Goal: Transaction & Acquisition: Purchase product/service

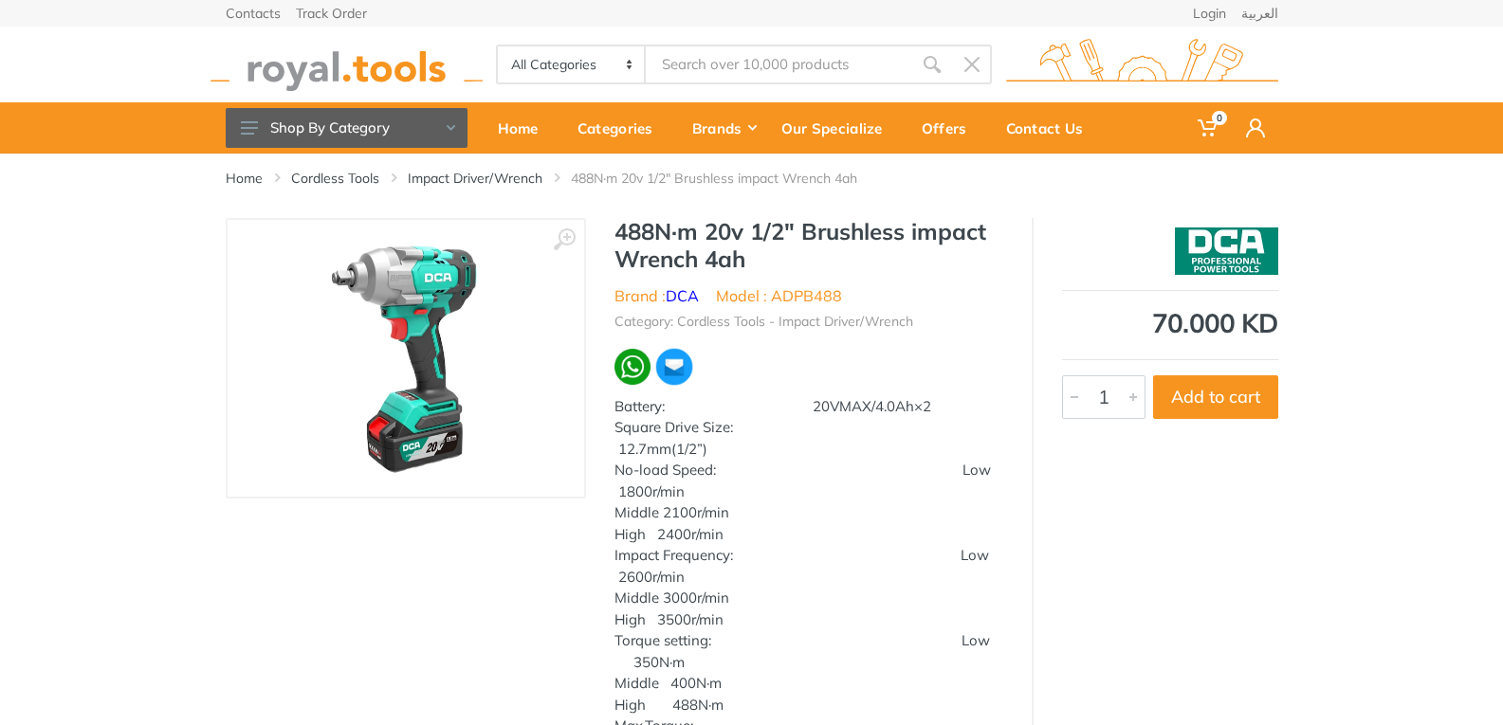
drag, startPoint x: 619, startPoint y: 230, endPoint x: 776, endPoint y: 267, distance: 161.7
click at [776, 267] on h1 "488N·m 20v 1/2" Brushless impact Wrench 4ah" at bounding box center [808, 245] width 389 height 55
copy h1 "488N·m 20v 1/2" Brushless impact Wrench 4ah"
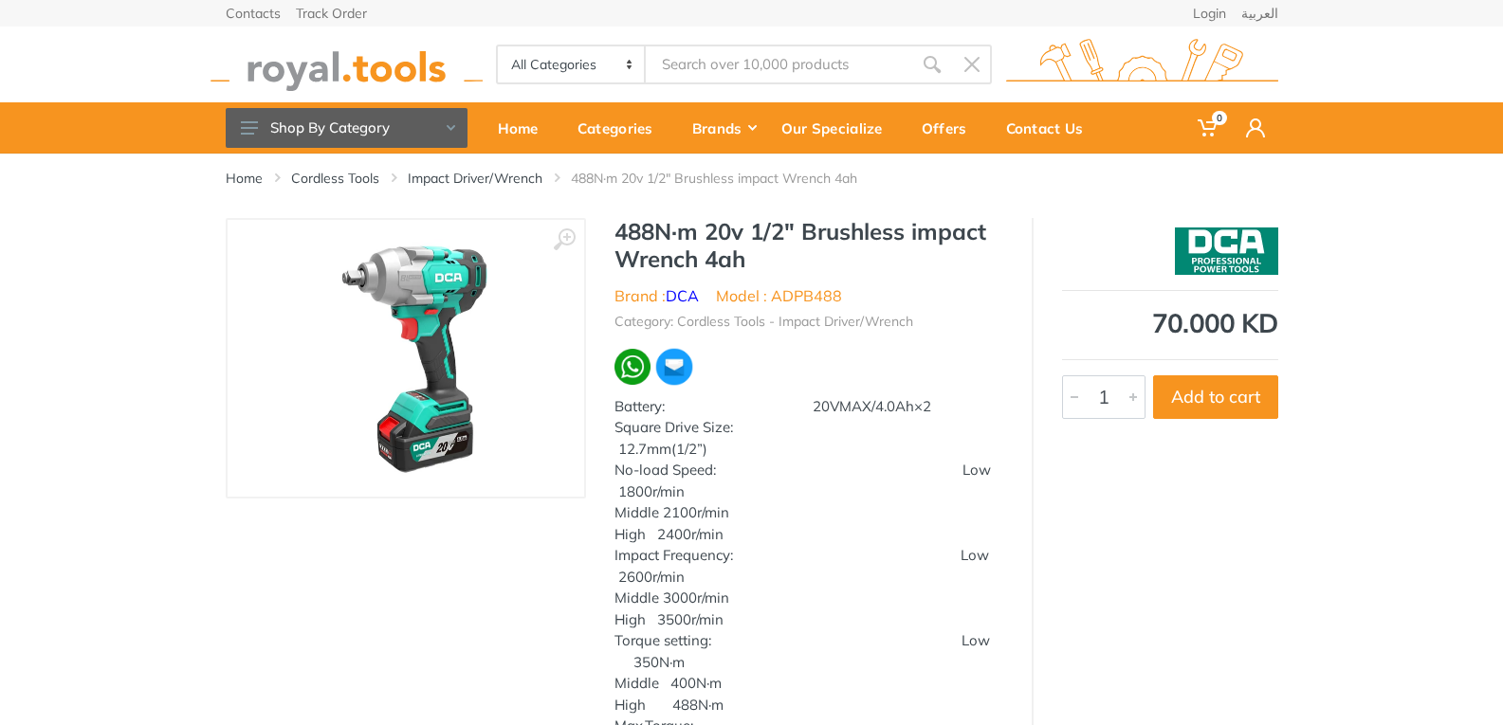
drag, startPoint x: 397, startPoint y: 330, endPoint x: 441, endPoint y: 391, distance: 74.7
click at [445, 401] on img at bounding box center [416, 358] width 239 height 239
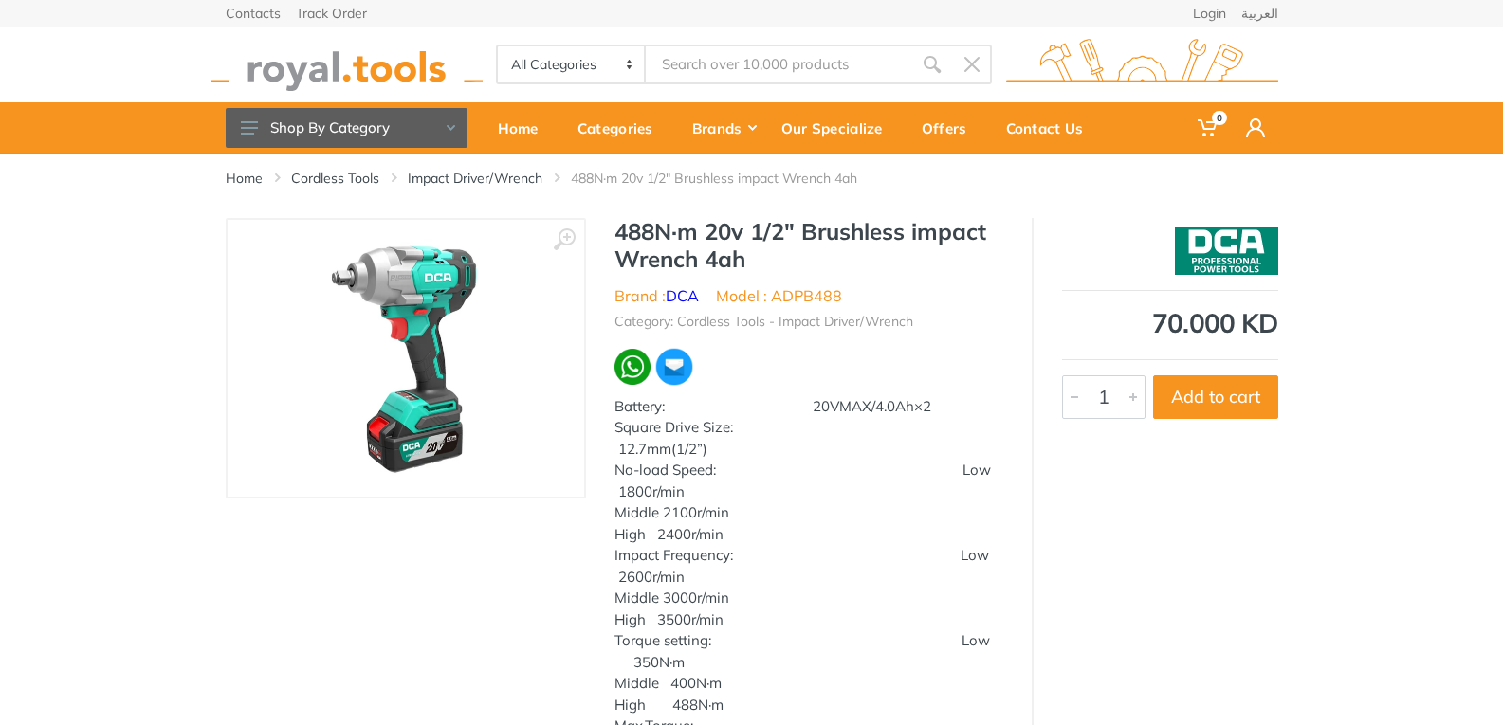
drag, startPoint x: 430, startPoint y: 367, endPoint x: 427, endPoint y: 409, distance: 41.9
click at [427, 409] on img at bounding box center [405, 358] width 239 height 239
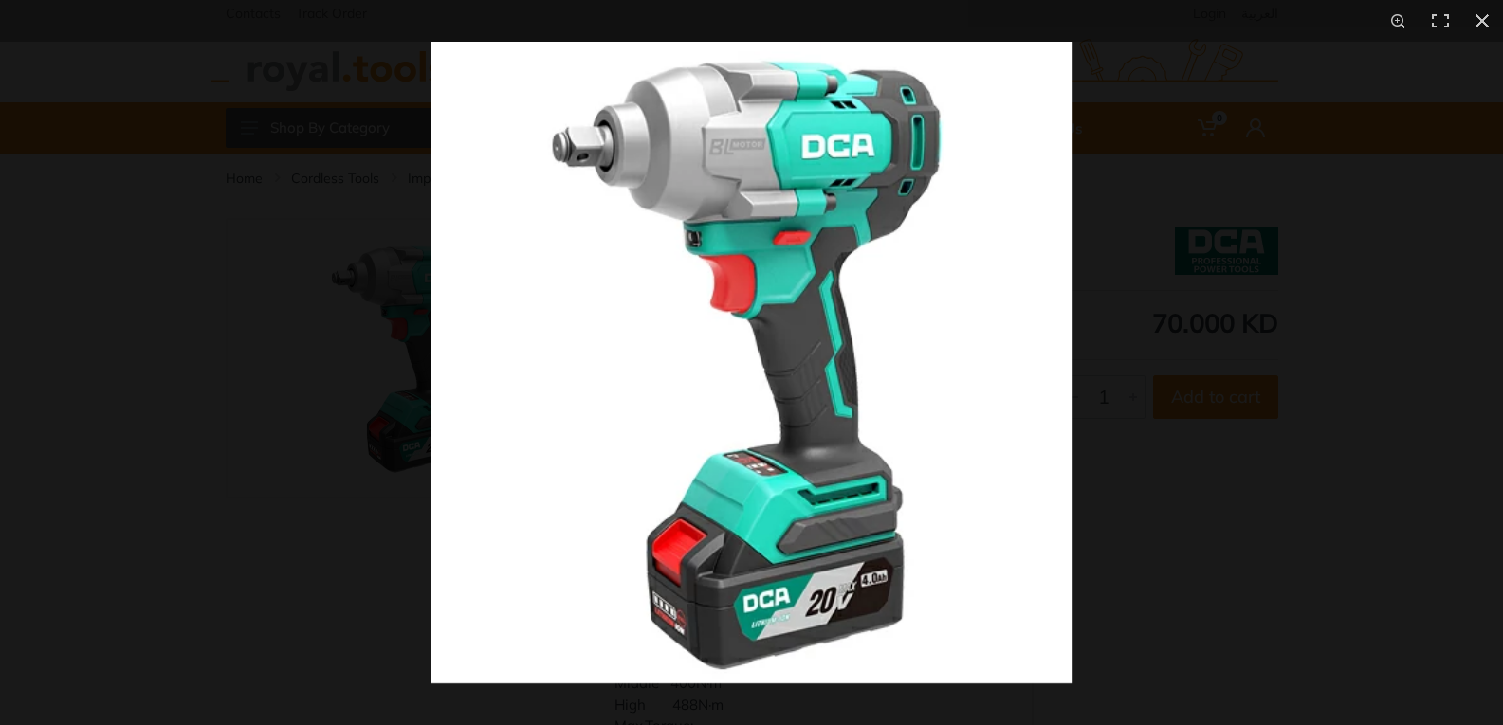
click at [427, 392] on div at bounding box center [751, 362] width 1503 height 725
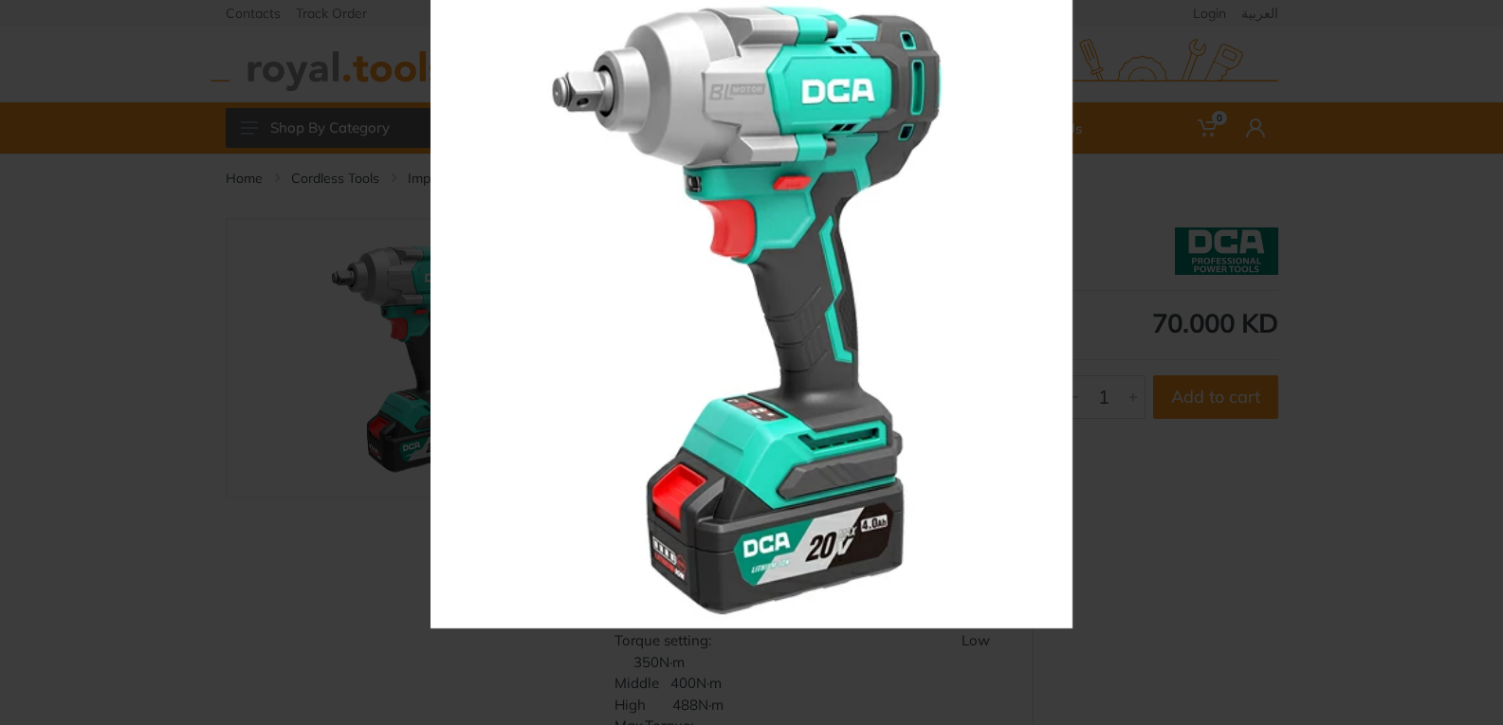
click at [821, 301] on img at bounding box center [751, 308] width 642 height 642
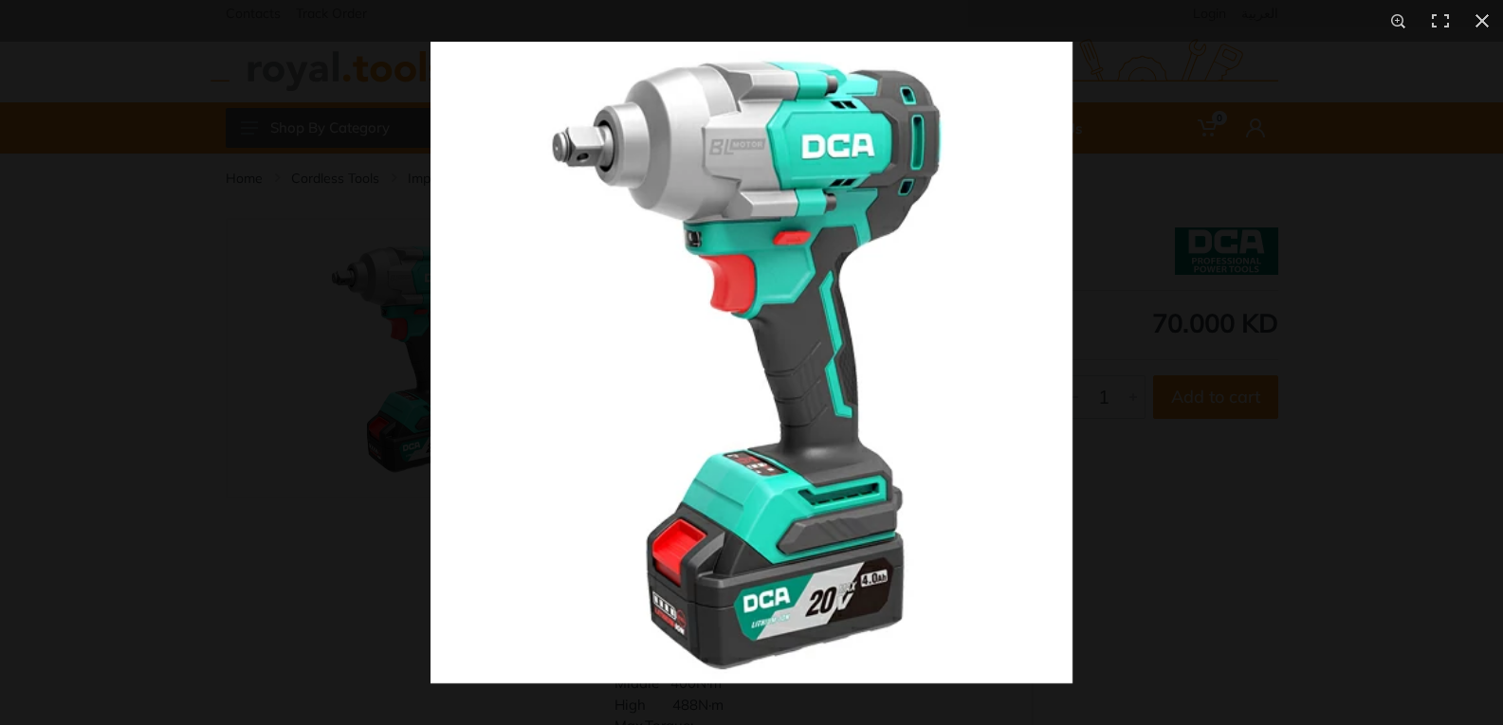
click at [821, 301] on img at bounding box center [751, 363] width 642 height 642
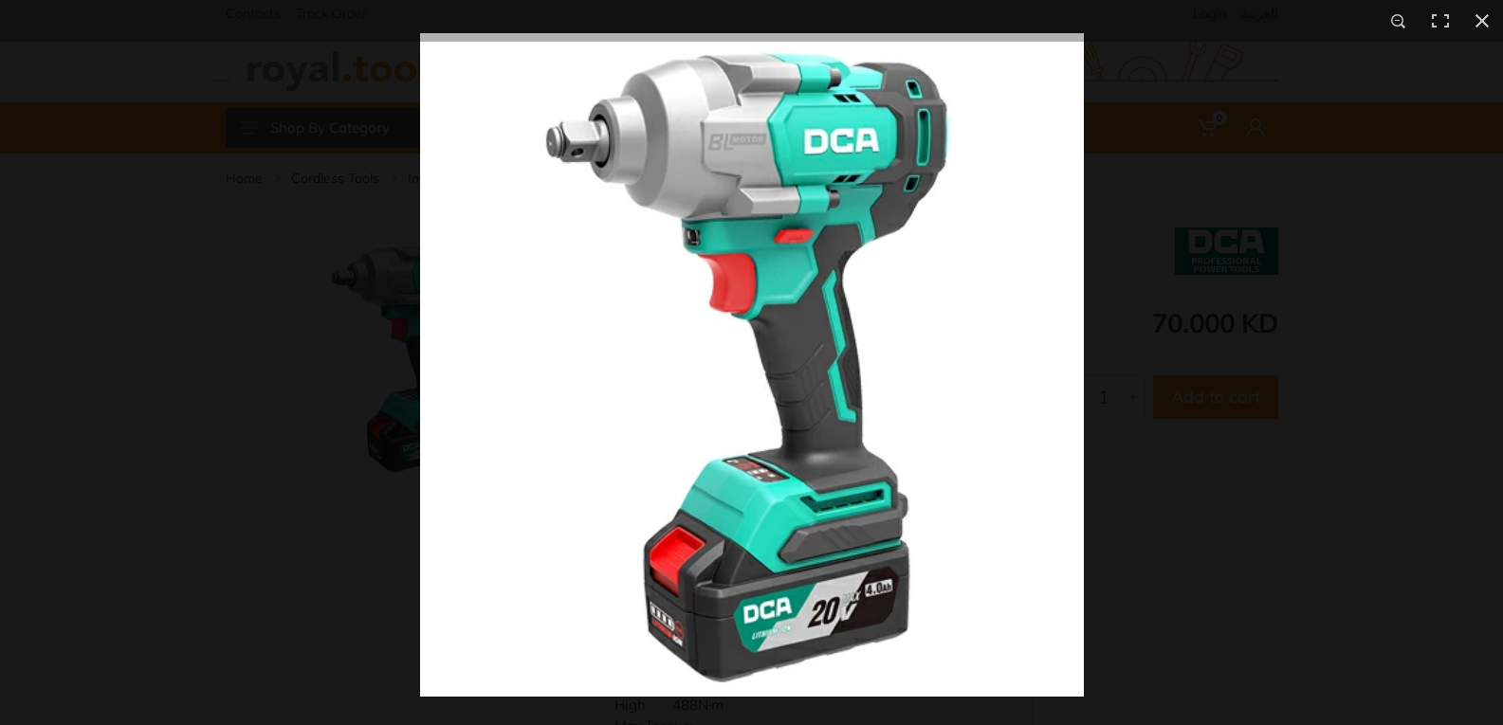
click at [821, 301] on img at bounding box center [752, 365] width 664 height 664
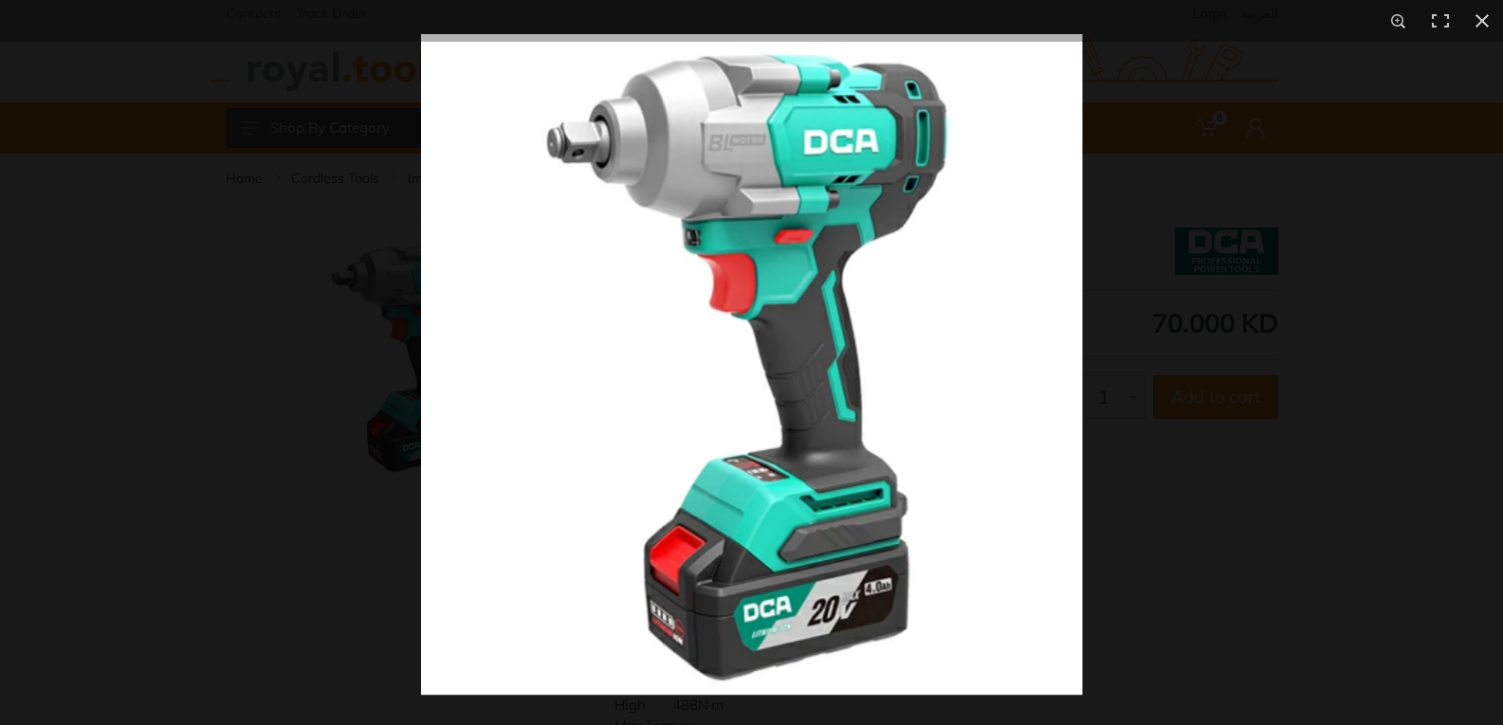
click at [821, 301] on img at bounding box center [751, 364] width 661 height 661
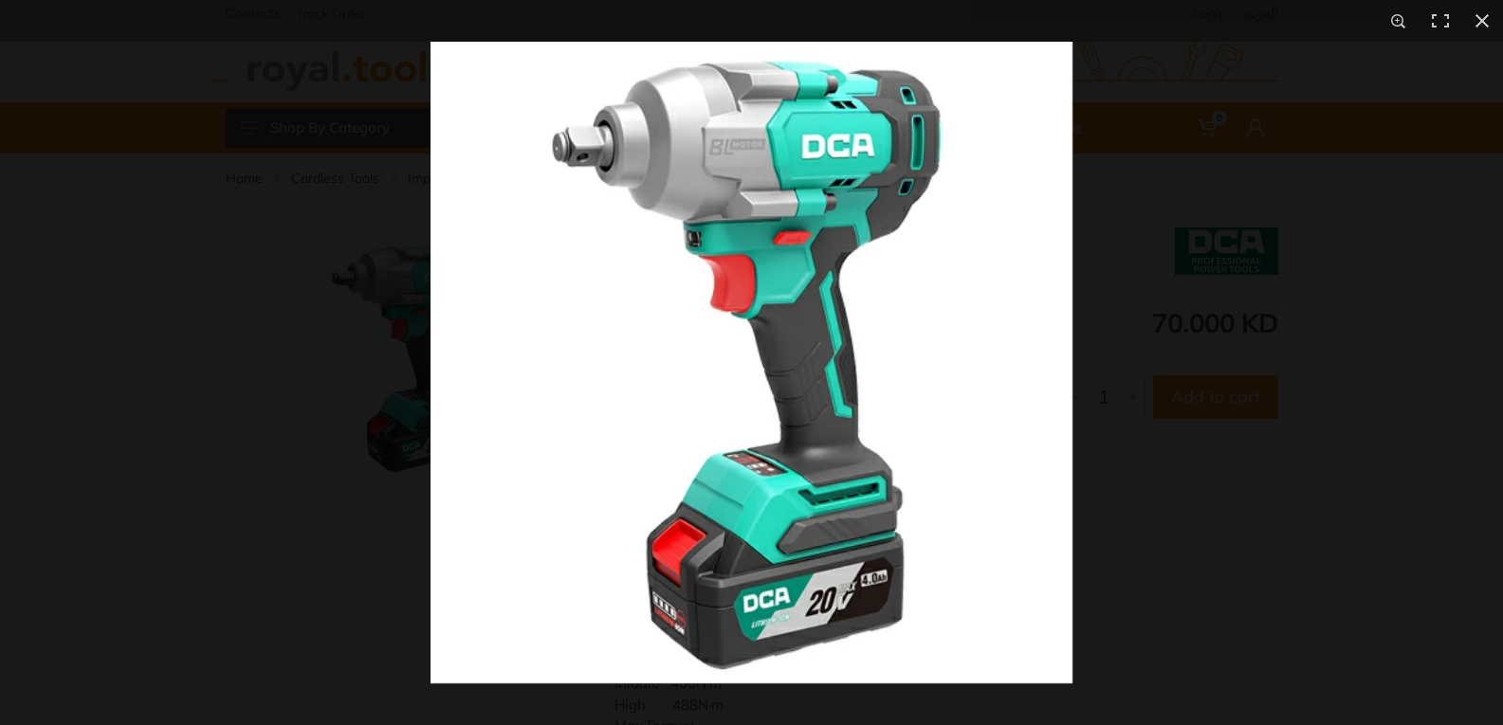
click at [830, 342] on img at bounding box center [751, 363] width 642 height 642
